Goal: Use online tool/utility: Utilize a website feature to perform a specific function

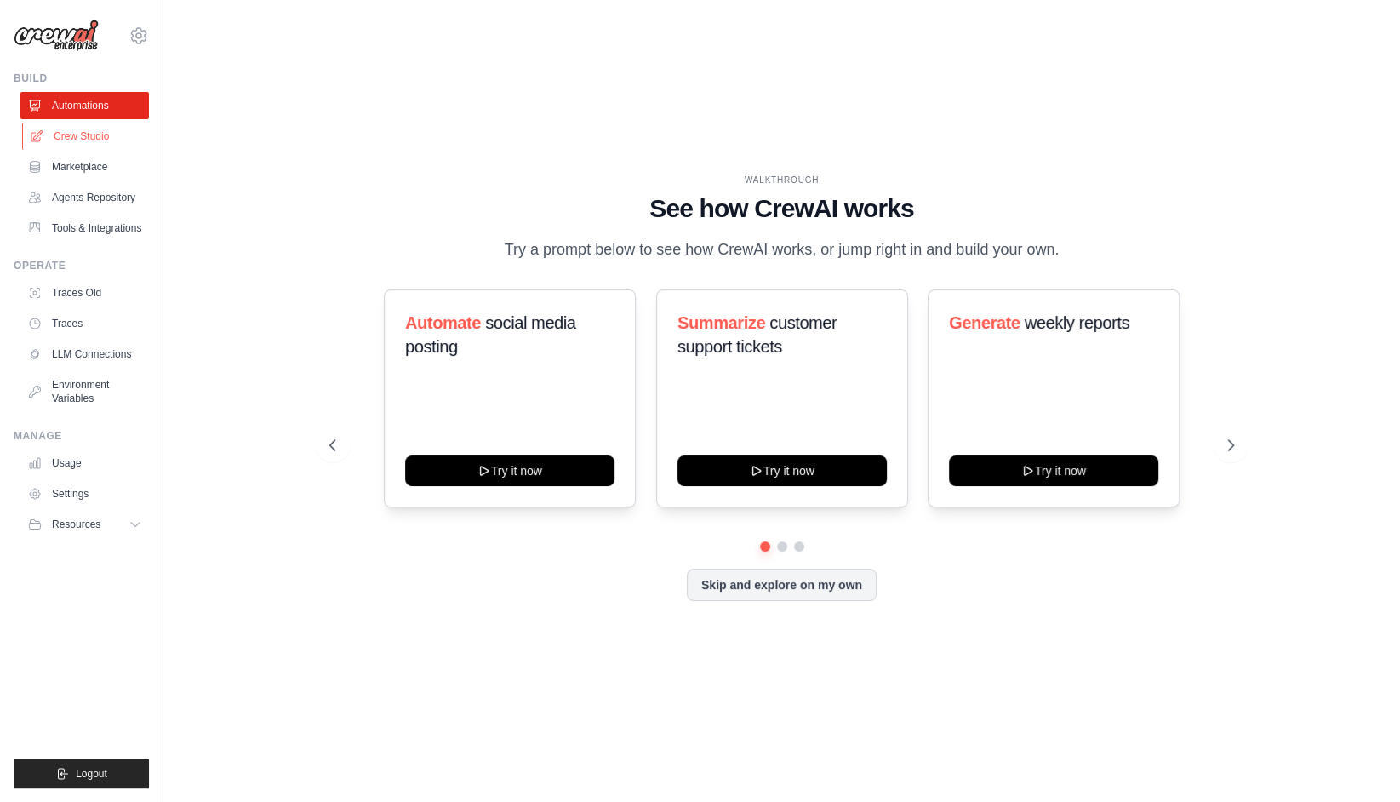
click at [88, 140] on link "Crew Studio" at bounding box center [86, 136] width 129 height 27
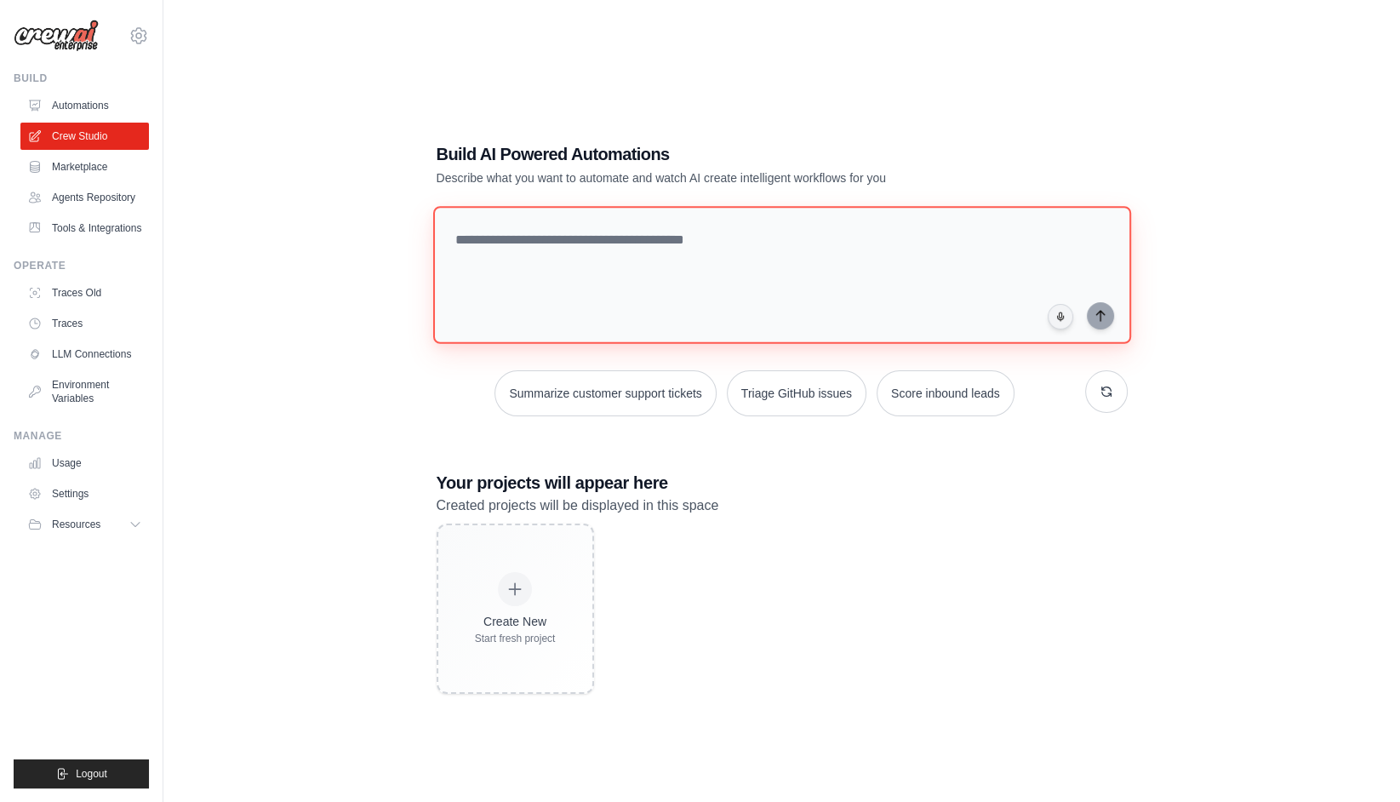
click at [521, 244] on textarea at bounding box center [781, 275] width 698 height 138
paste textarea "**********"
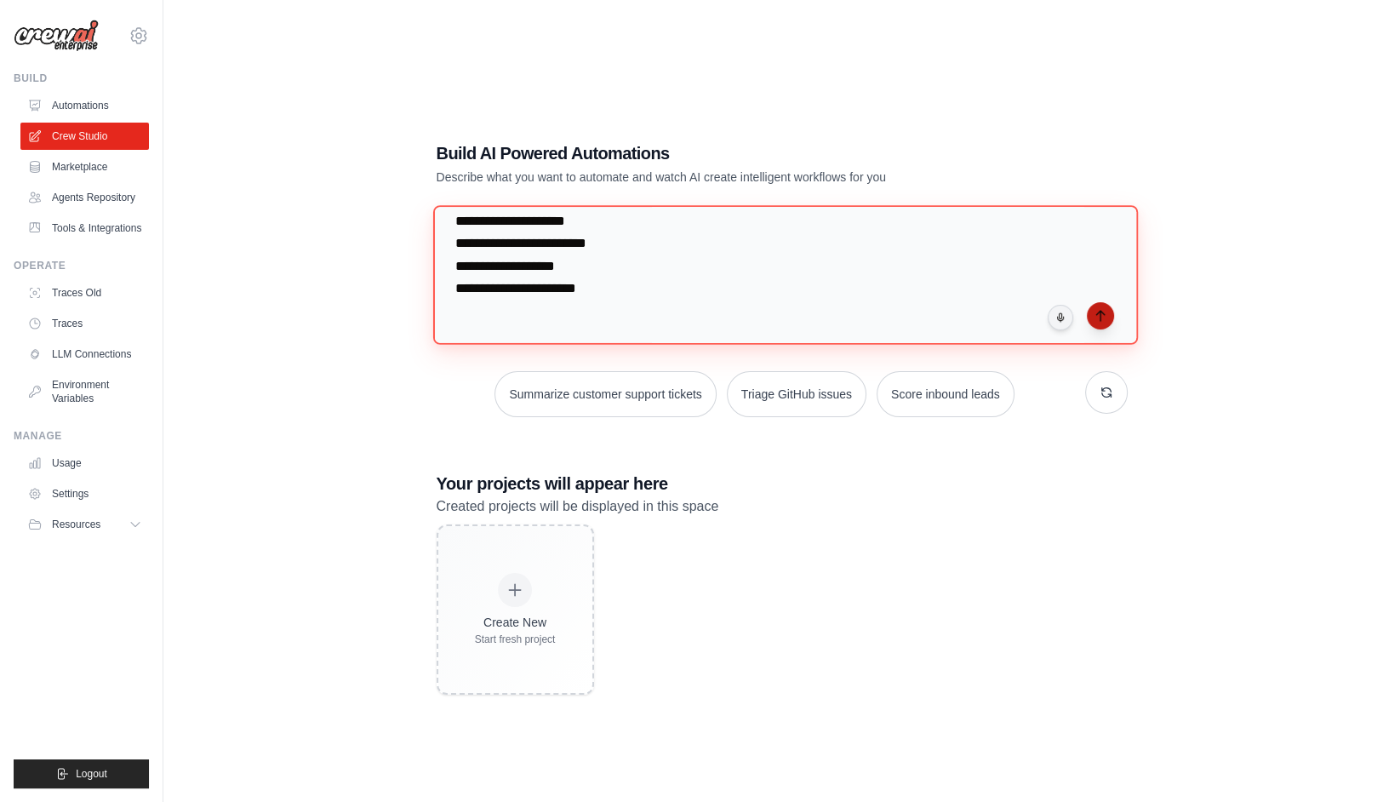
type textarea "**********"
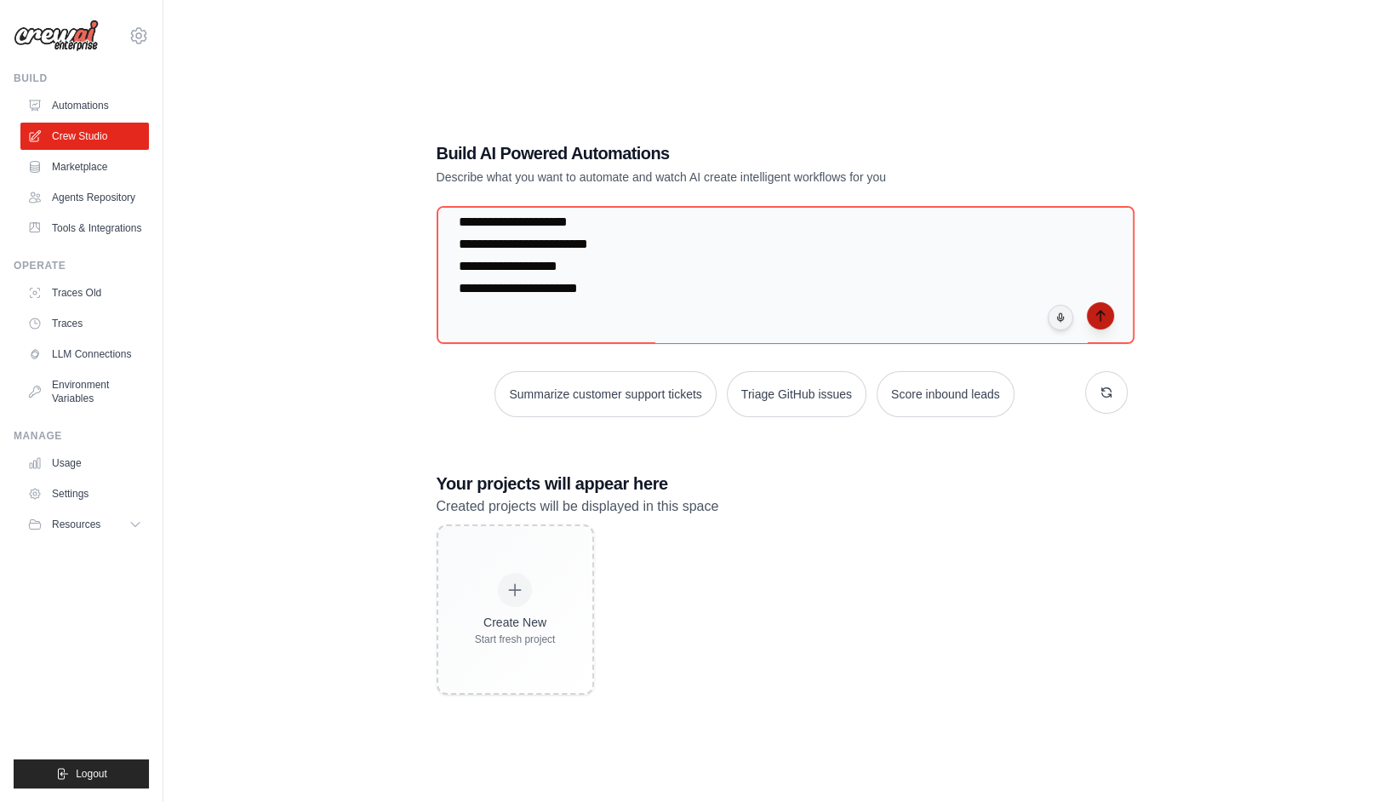
click at [1099, 316] on icon "submit" at bounding box center [1101, 316] width 14 height 14
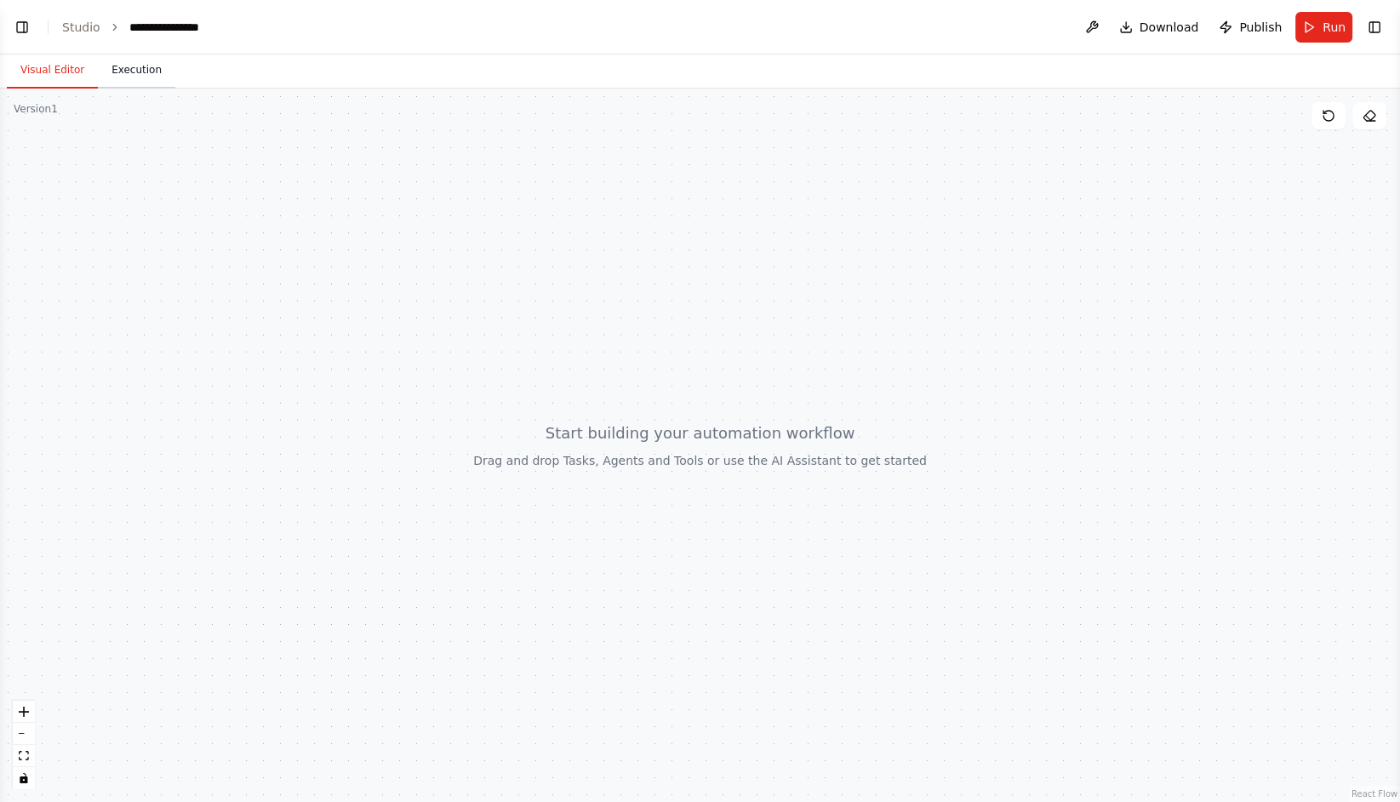
scroll to position [5016, 0]
click at [79, 23] on link "Studio" at bounding box center [81, 27] width 38 height 14
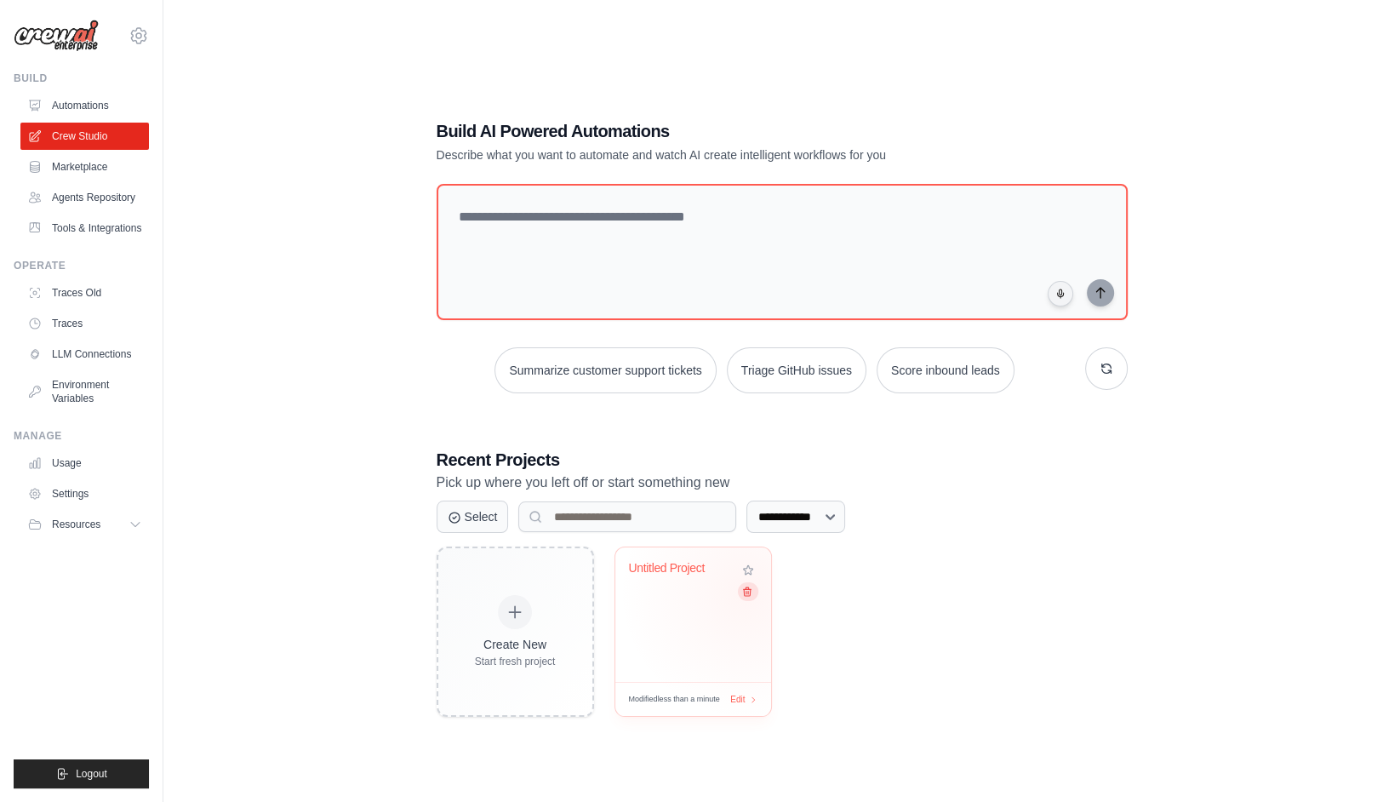
click at [746, 591] on icon at bounding box center [746, 591] width 11 height 11
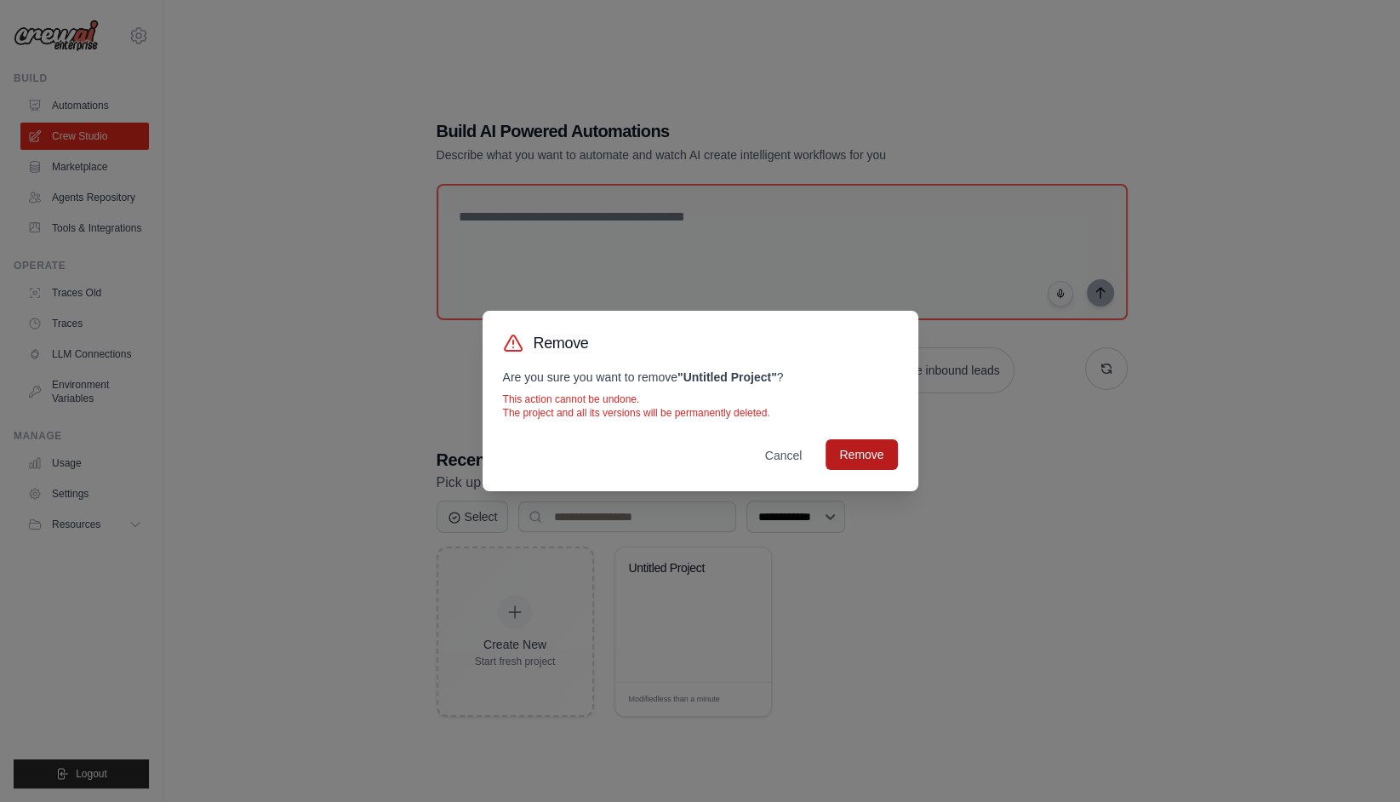
click at [861, 464] on button "Remove" at bounding box center [861, 454] width 71 height 31
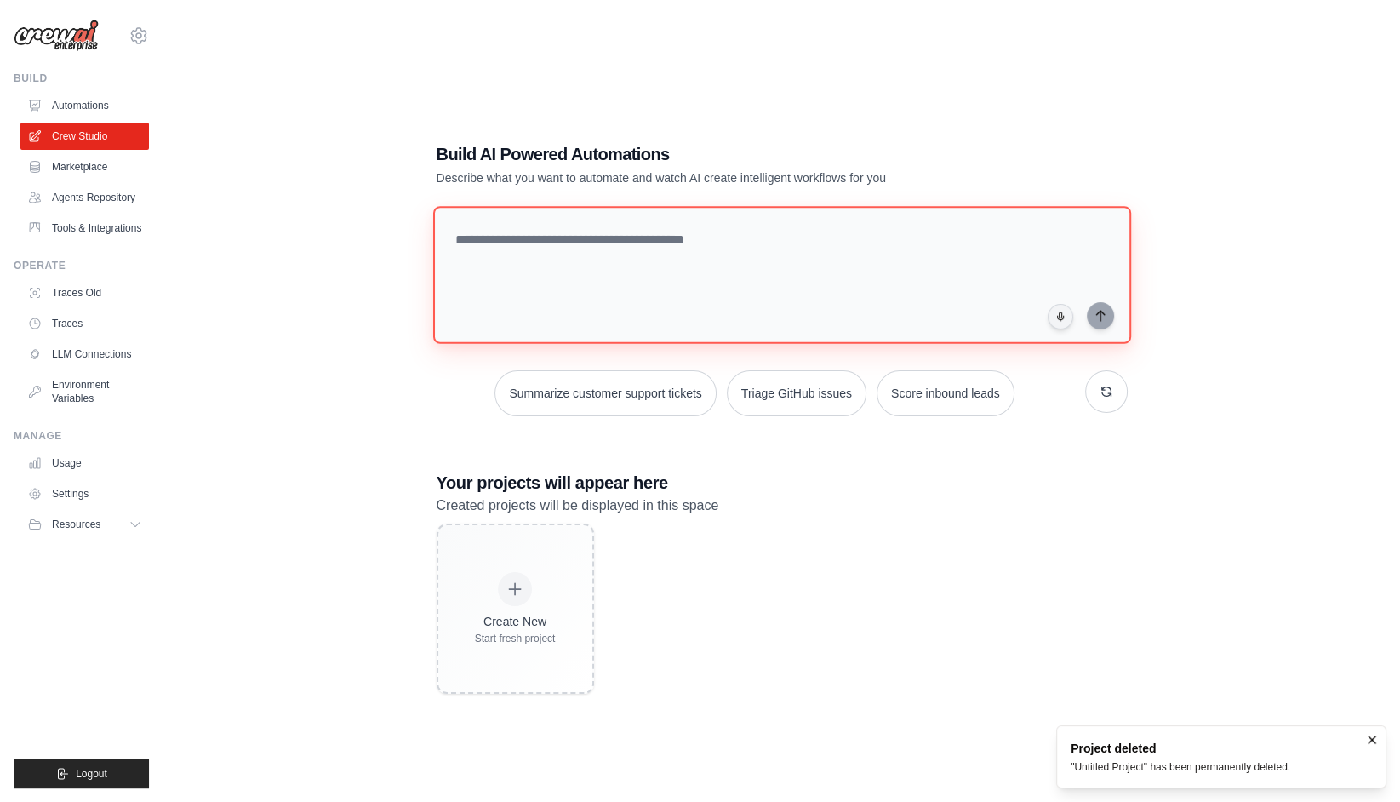
click at [700, 259] on textarea at bounding box center [781, 275] width 698 height 138
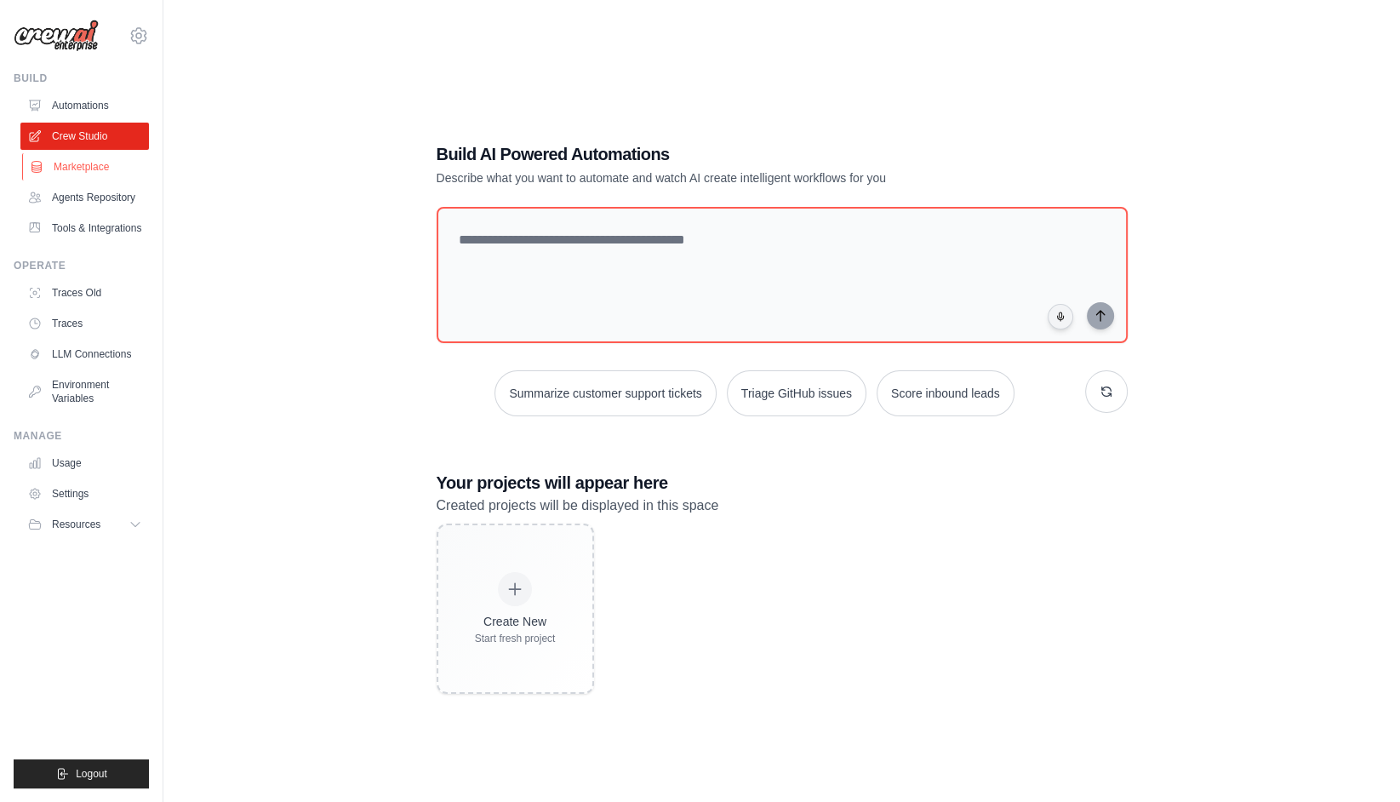
click at [96, 171] on link "Marketplace" at bounding box center [86, 166] width 129 height 27
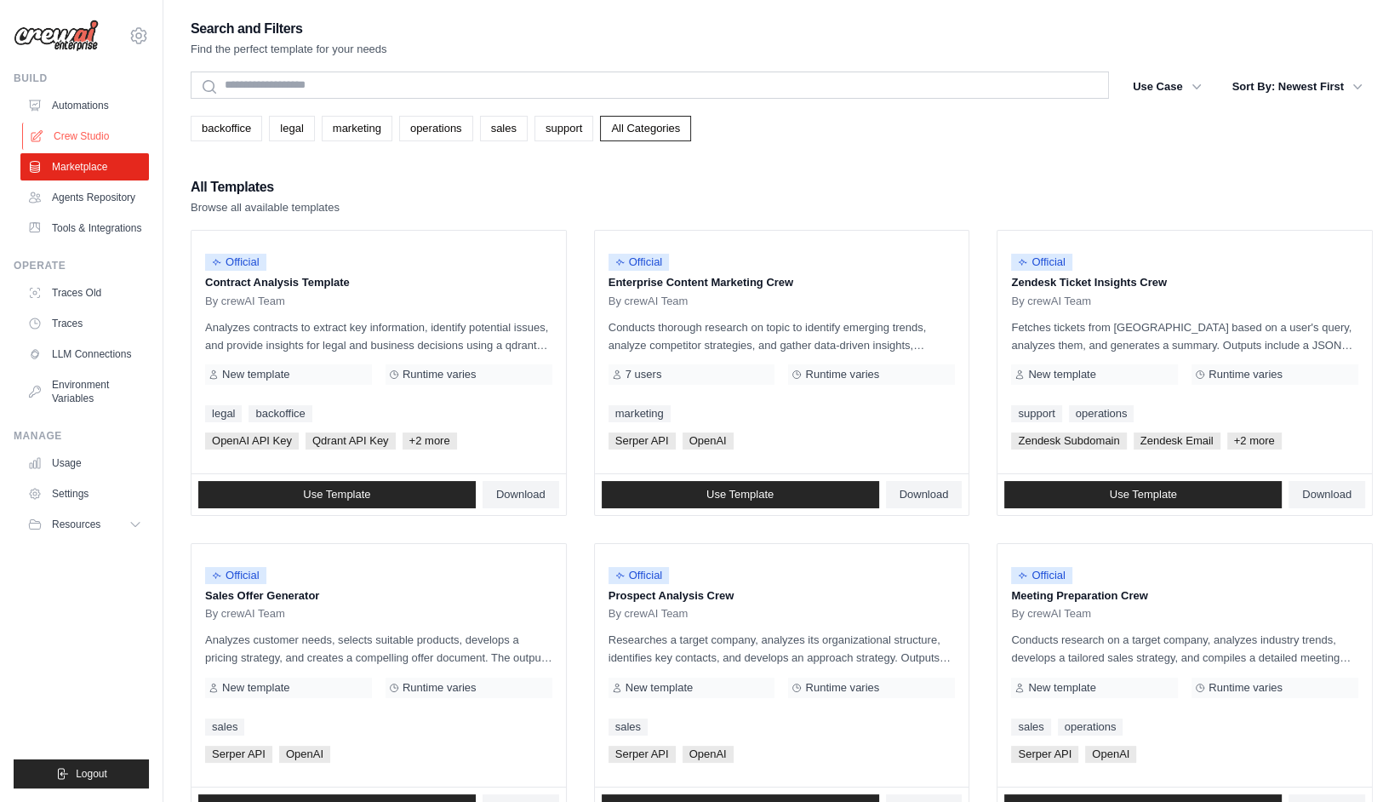
click at [80, 136] on link "Crew Studio" at bounding box center [86, 136] width 129 height 27
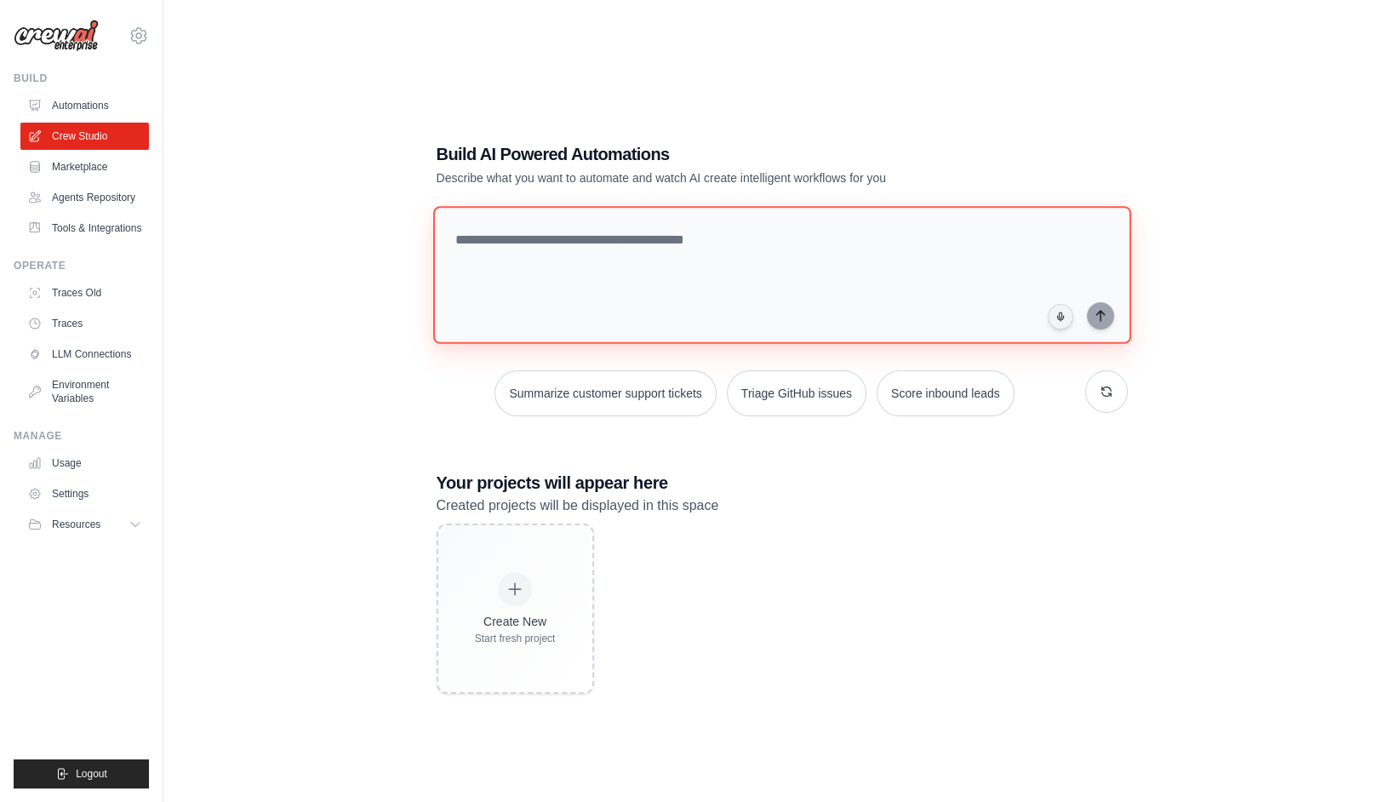
click at [504, 249] on textarea at bounding box center [781, 275] width 698 height 138
paste textarea "**********"
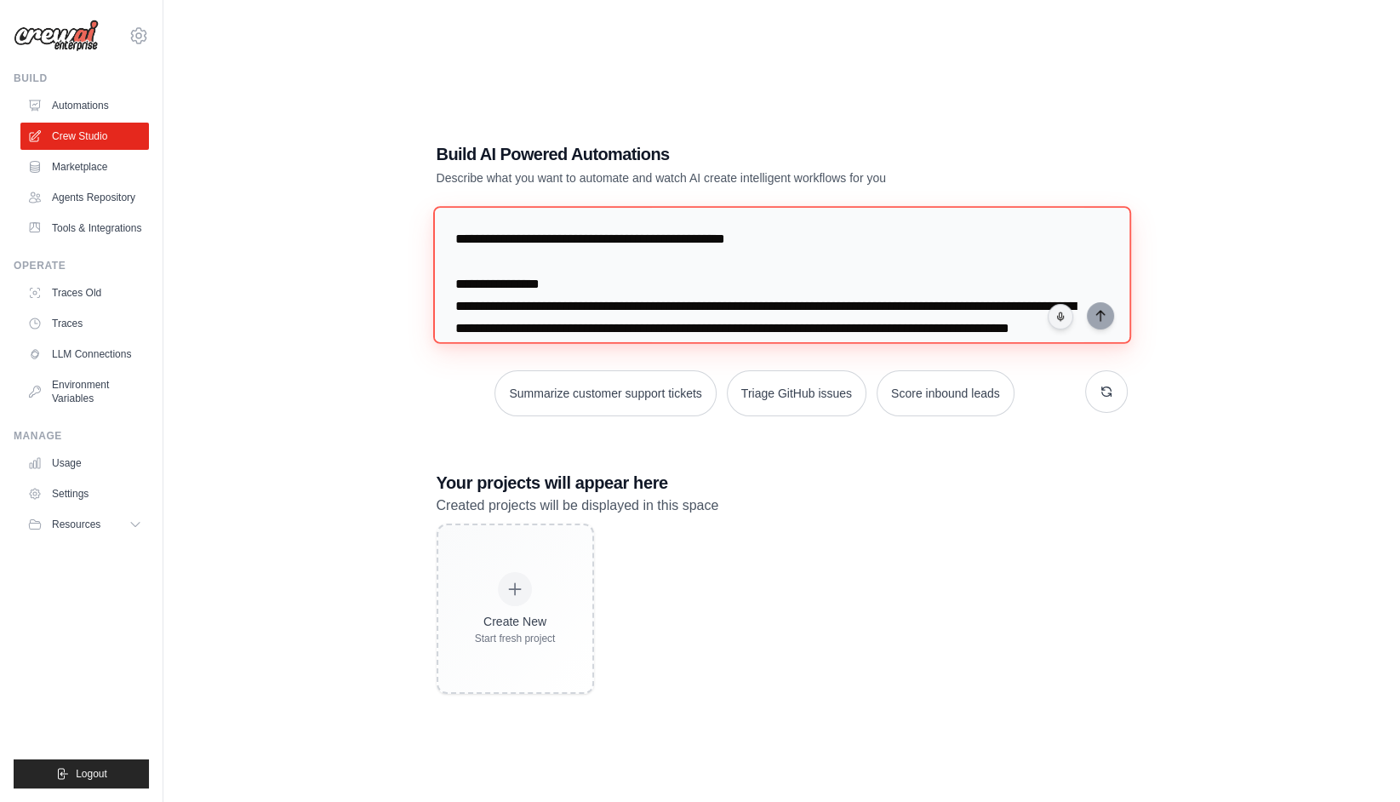
scroll to position [7806, 0]
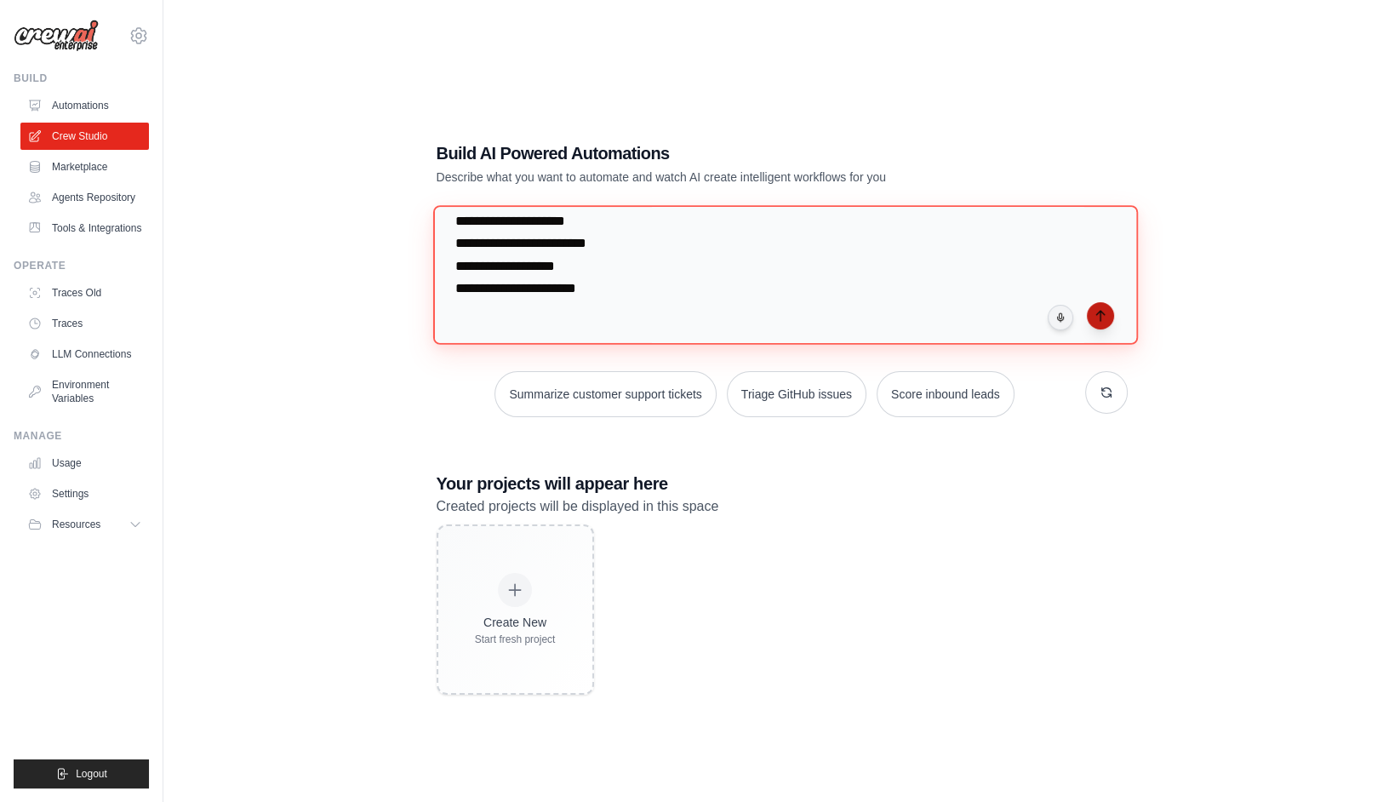
type textarea "**********"
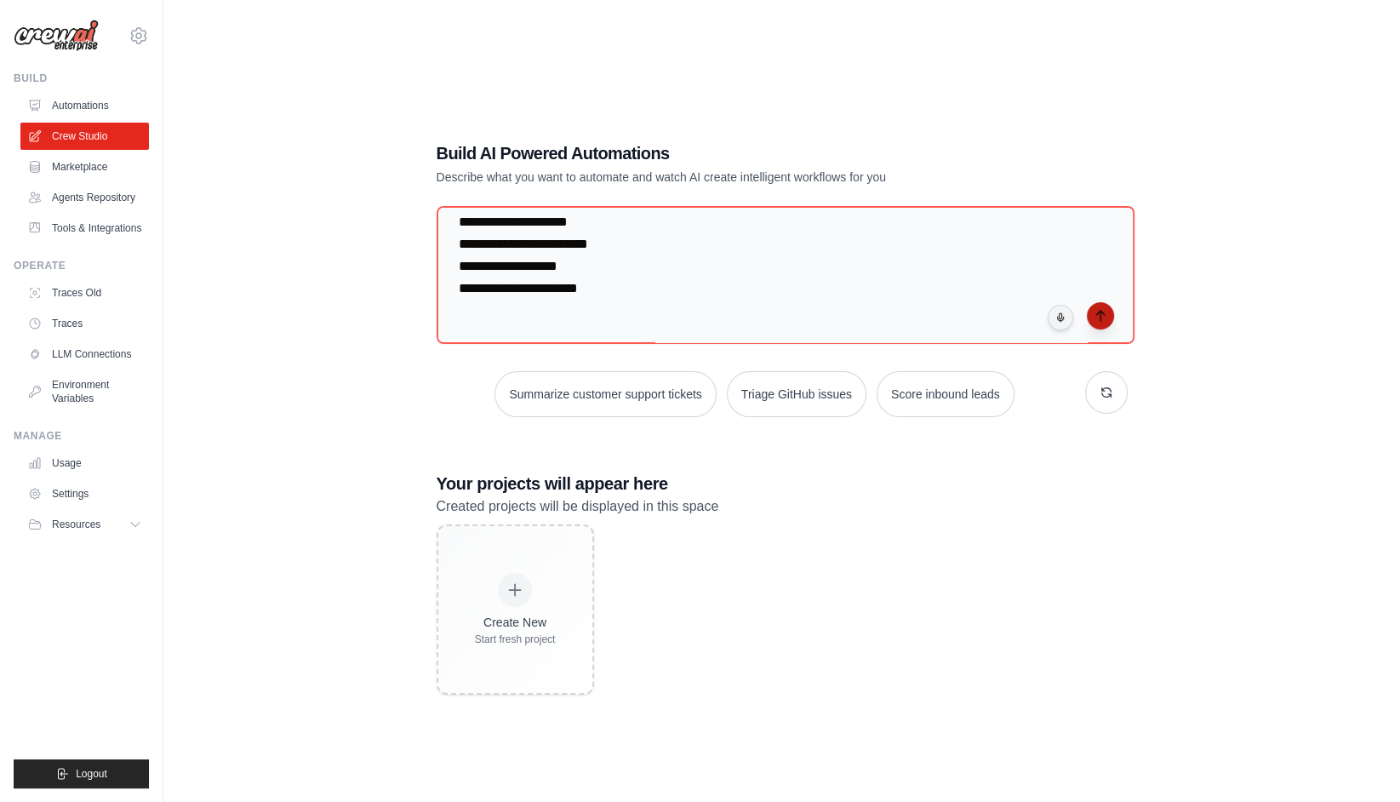
click at [1105, 323] on button "submit" at bounding box center [1100, 315] width 27 height 27
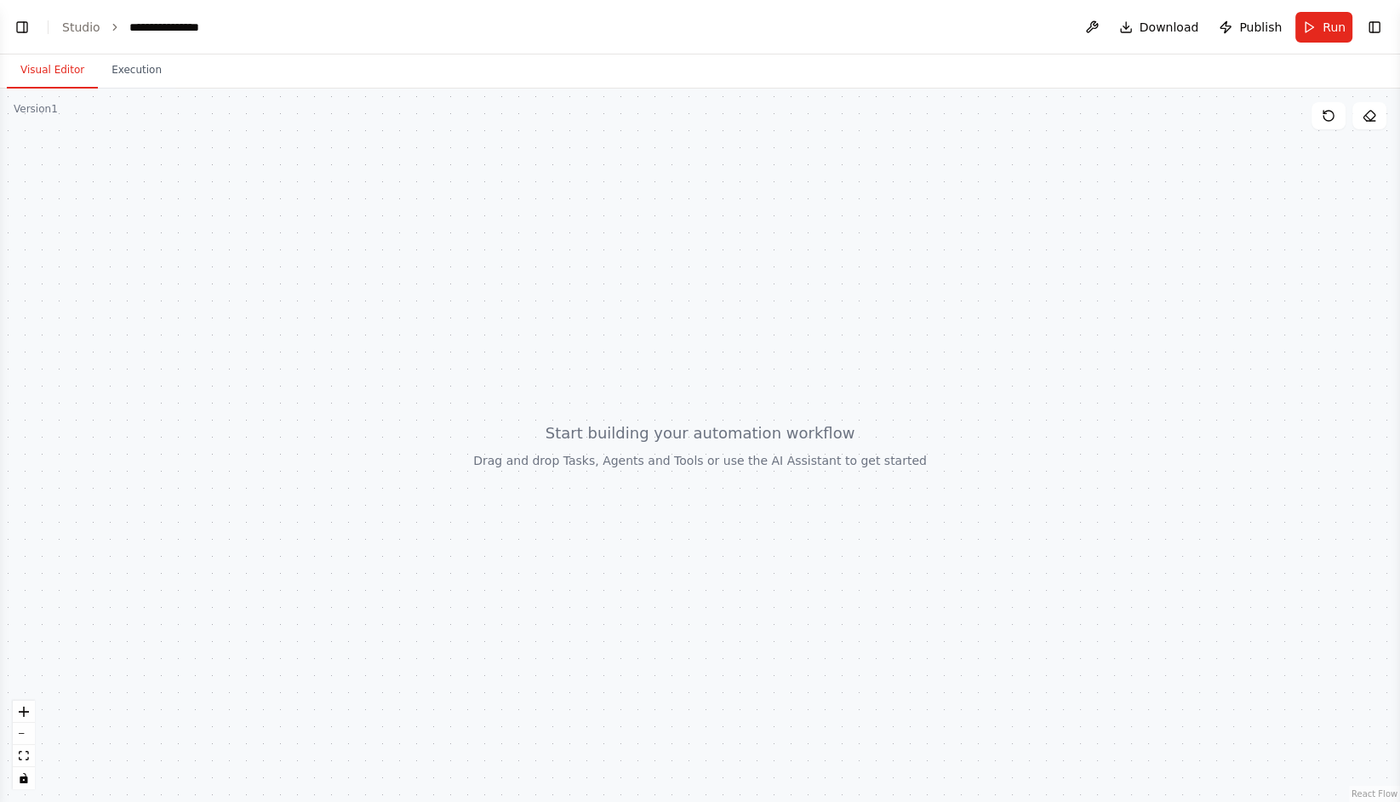
scroll to position [4787, 0]
click at [1329, 133] on div at bounding box center [700, 445] width 1400 height 713
click at [1329, 120] on icon at bounding box center [1328, 116] width 10 height 10
click at [1375, 27] on button "Toggle Right Sidebar" at bounding box center [1375, 27] width 24 height 24
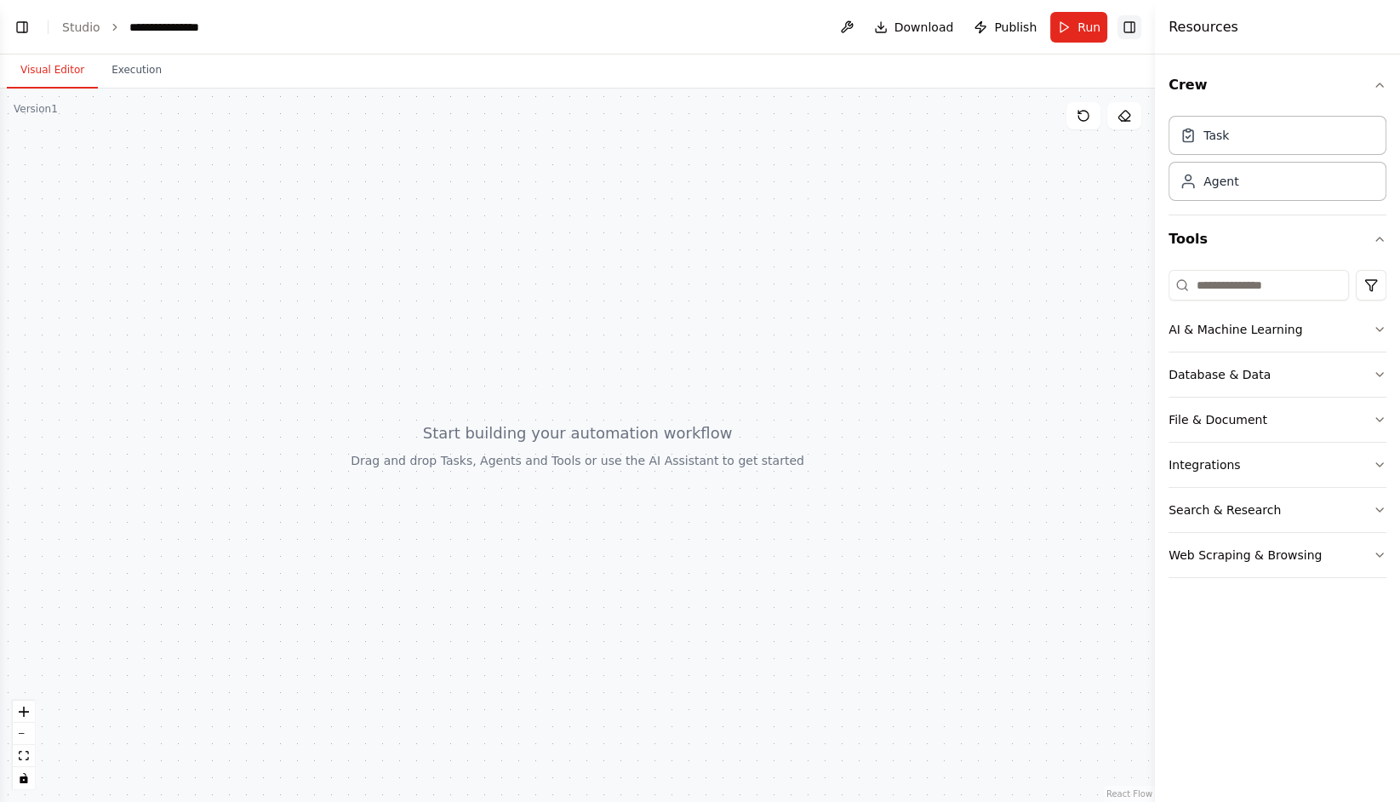
click at [1375, 27] on div "Resources" at bounding box center [1277, 27] width 245 height 54
click at [851, 27] on button at bounding box center [846, 27] width 27 height 31
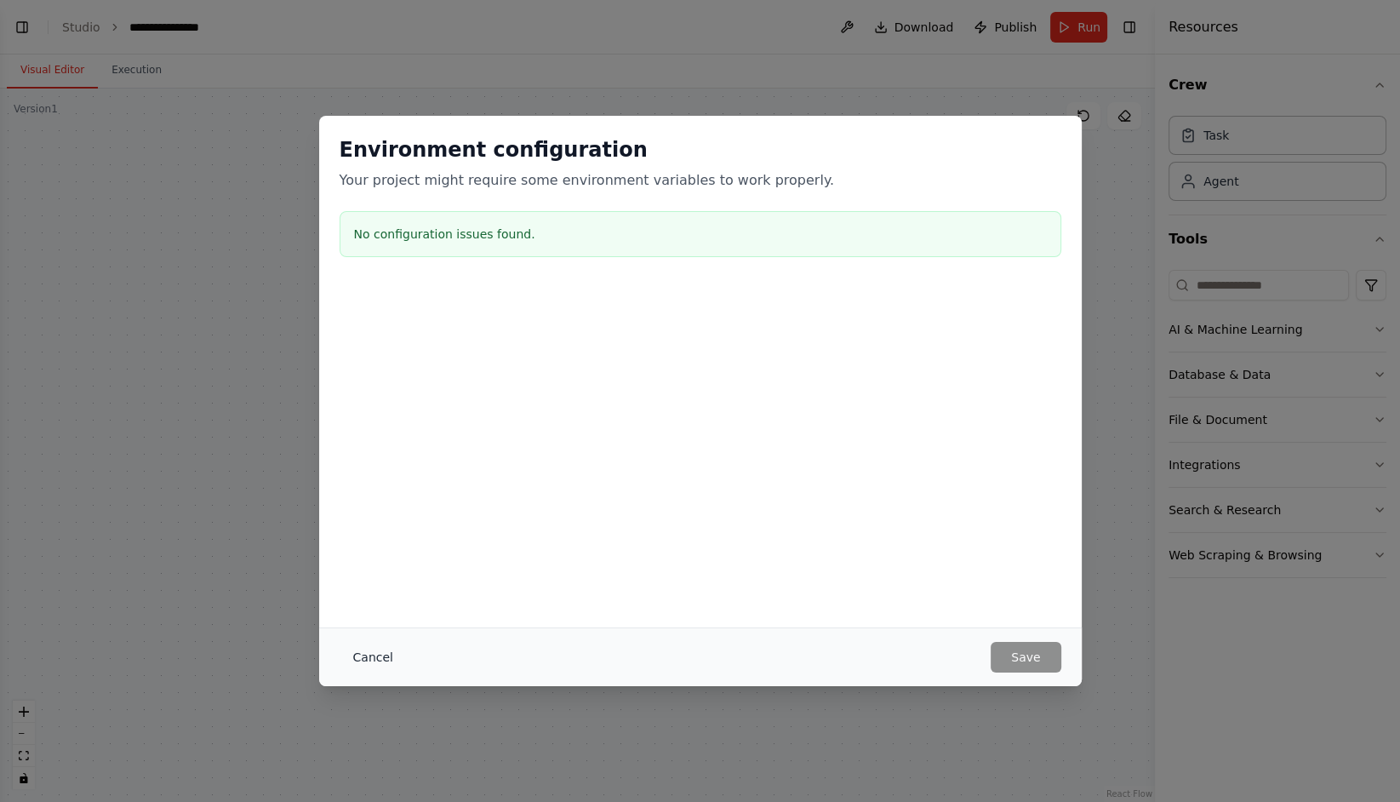
scroll to position [5134, 0]
click at [369, 660] on button "Cancel" at bounding box center [373, 657] width 67 height 31
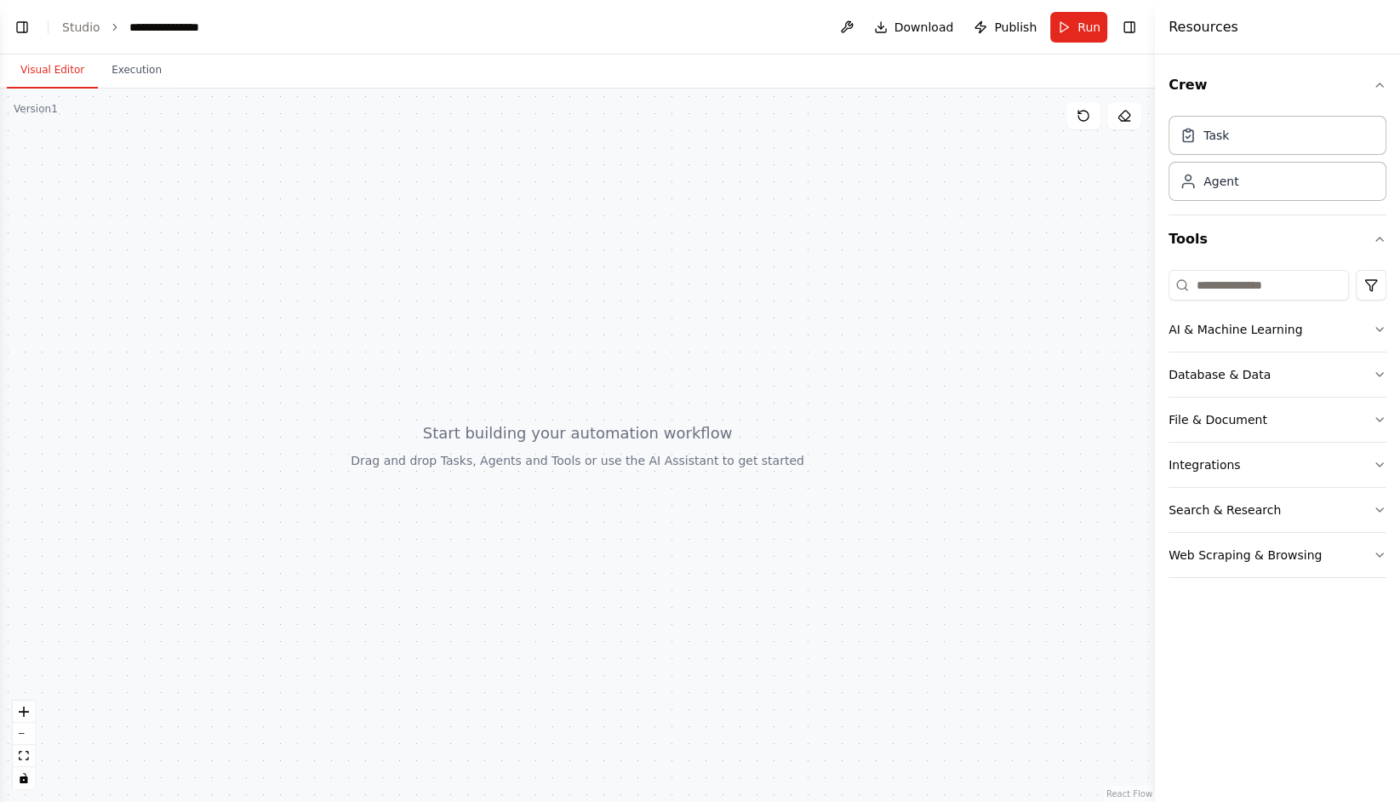
scroll to position [5412, 0]
